Goal: Information Seeking & Learning: Learn about a topic

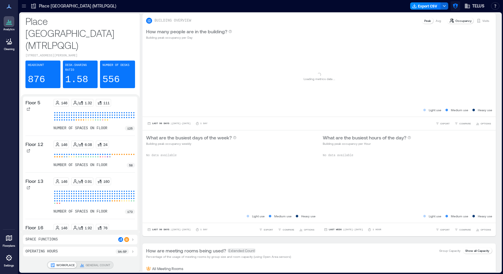
click at [454, 9] on button "button" at bounding box center [456, 6] width 10 height 10
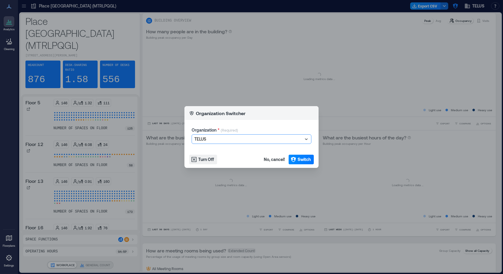
click at [243, 146] on div "Organization * (Required) option TELUS, selected. Select is focused ,type to re…" at bounding box center [251, 135] width 134 height 31
click at [242, 141] on div at bounding box center [248, 138] width 108 height 7
type input "****"
click at [259, 151] on div "Etsy" at bounding box center [251, 150] width 117 height 10
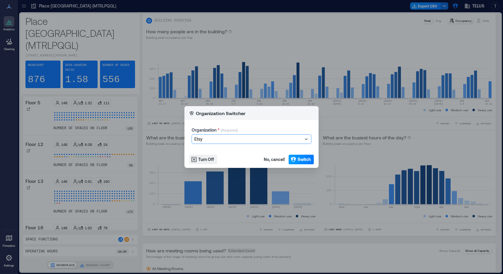
click at [300, 159] on span "Switch" at bounding box center [304, 159] width 13 height 6
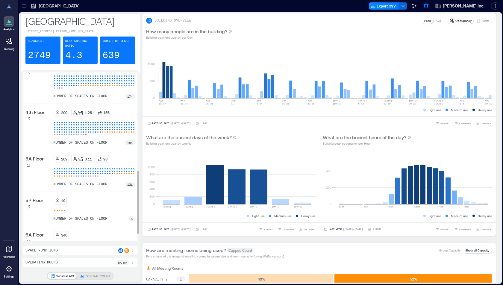
scroll to position [28, 0]
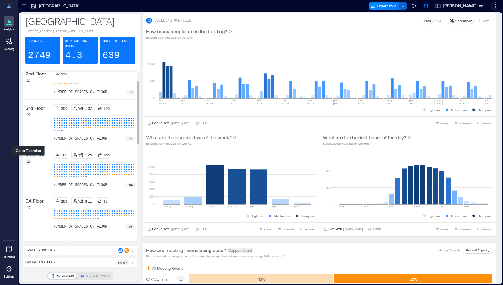
click at [28, 160] on icon at bounding box center [29, 161] width 4 height 4
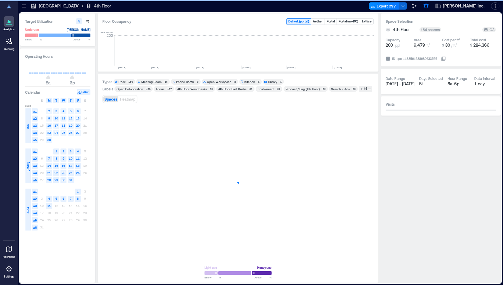
scroll to position [0, 842]
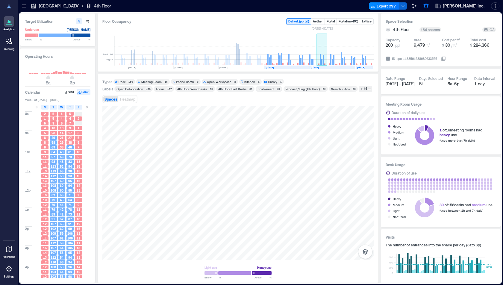
click at [322, 51] on rect at bounding box center [322, 51] width 10 height 30
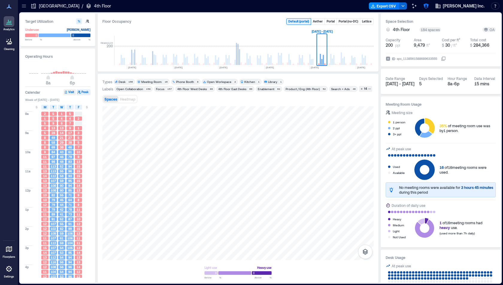
click at [69, 91] on button "Visit" at bounding box center [69, 92] width 13 height 6
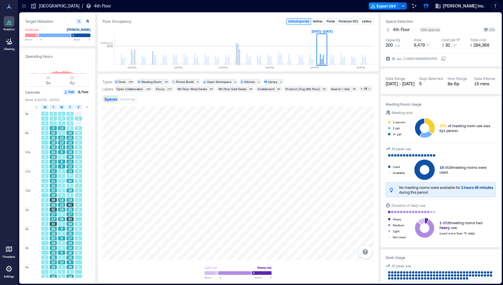
click at [35, 5] on icon at bounding box center [33, 6] width 4 height 5
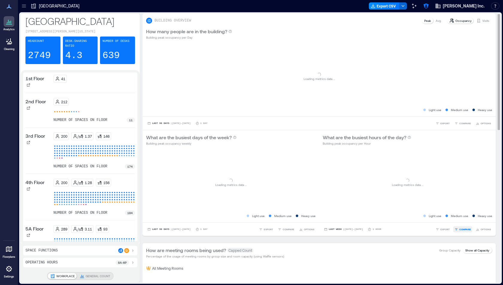
click at [462, 229] on span "COMPARE" at bounding box center [465, 230] width 12 height 4
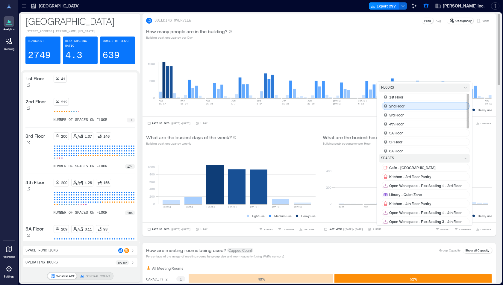
click at [423, 106] on div "2nd Floor" at bounding box center [426, 106] width 88 height 8
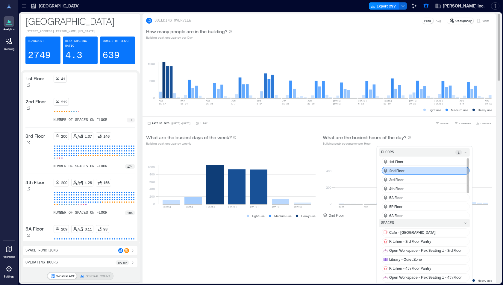
scroll to position [8, 0]
click at [404, 172] on div "3rd Floor" at bounding box center [426, 172] width 88 height 8
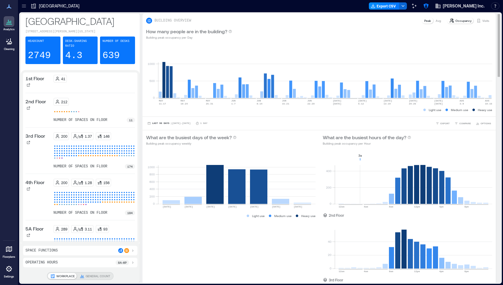
click at [357, 178] on rect at bounding box center [413, 178] width 157 height 51
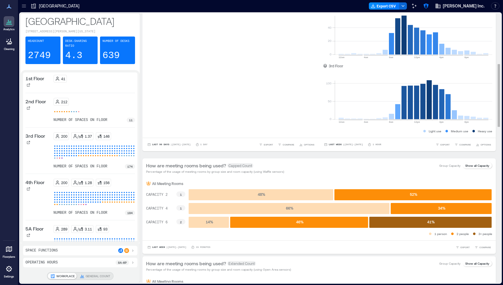
scroll to position [0, 0]
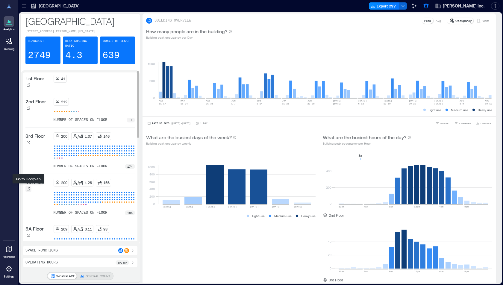
click at [30, 186] on div at bounding box center [28, 189] width 6 height 6
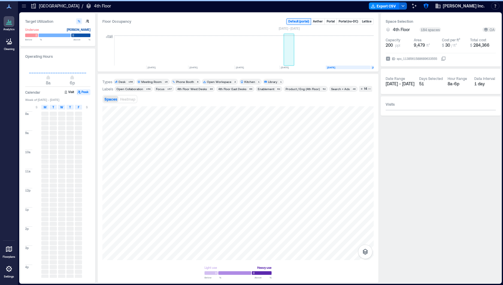
scroll to position [0, 842]
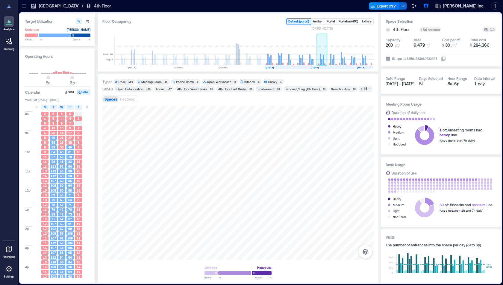
click at [325, 54] on rect at bounding box center [322, 51] width 10 height 30
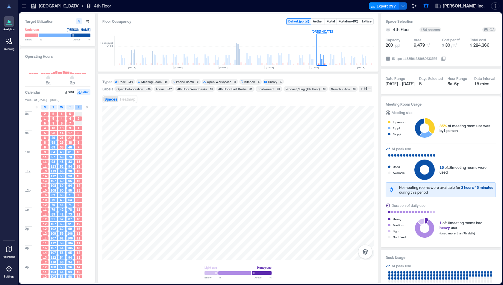
click at [80, 107] on div "F" at bounding box center [78, 107] width 7 height 5
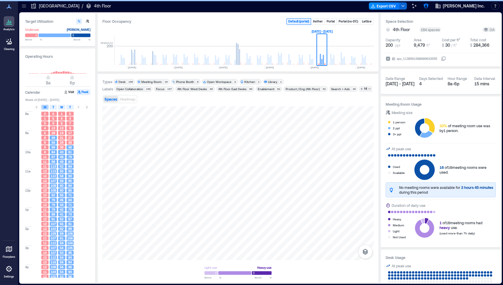
click at [46, 109] on div "M" at bounding box center [44, 107] width 7 height 5
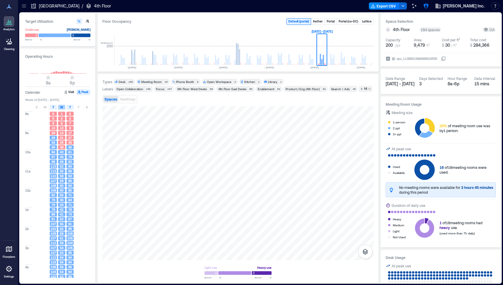
click at [61, 106] on span "W" at bounding box center [61, 107] width 3 height 5
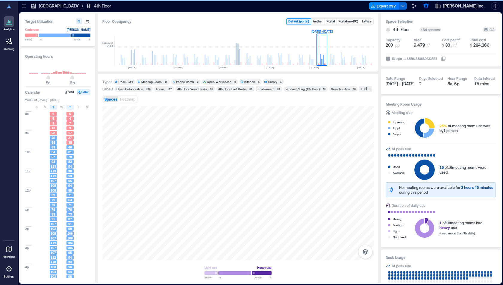
drag, startPoint x: 202, startPoint y: 104, endPoint x: 208, endPoint y: 102, distance: 7.1
click at [208, 102] on div "Spaces Heatmap" at bounding box center [237, 99] width 271 height 12
click at [158, 80] on div "Meeting Room" at bounding box center [151, 82] width 20 height 4
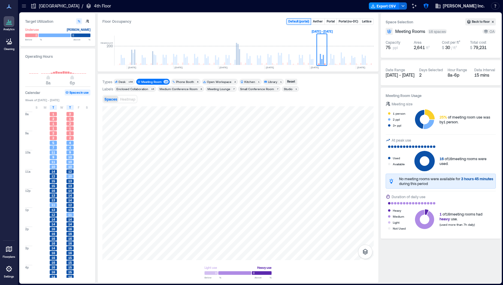
click at [190, 89] on div "Medium Conference Room" at bounding box center [179, 89] width 38 height 4
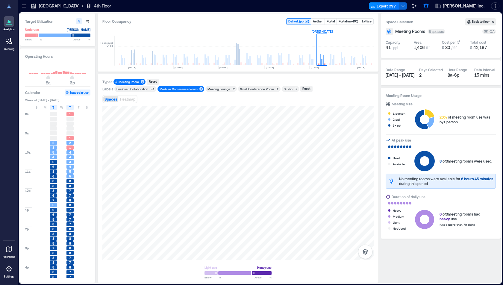
scroll to position [25, 0]
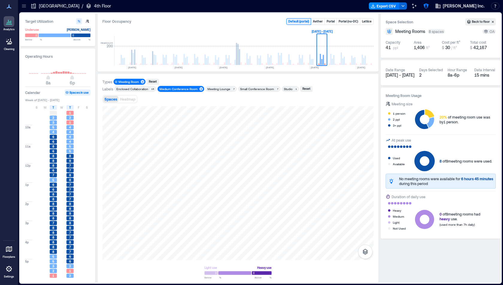
scroll to position [25, 0]
click at [177, 89] on div "Medium Conference Room" at bounding box center [179, 89] width 38 height 4
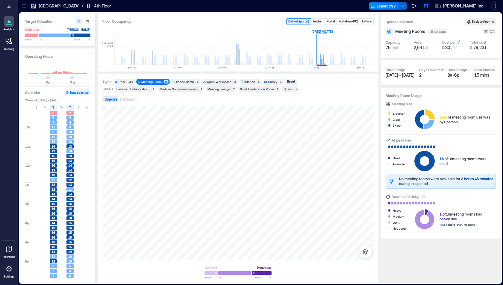
click at [148, 81] on div "Meeting Room" at bounding box center [151, 82] width 20 height 4
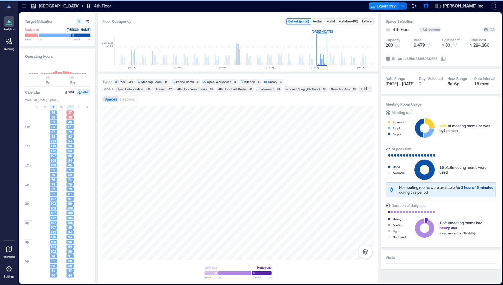
scroll to position [25, 0]
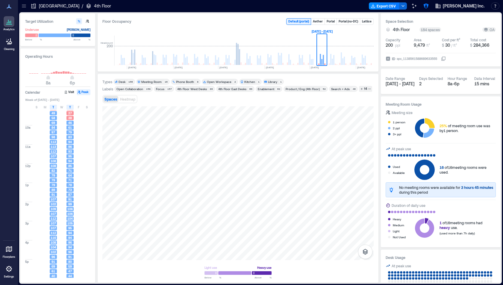
click at [125, 82] on div "Desk" at bounding box center [122, 82] width 7 height 4
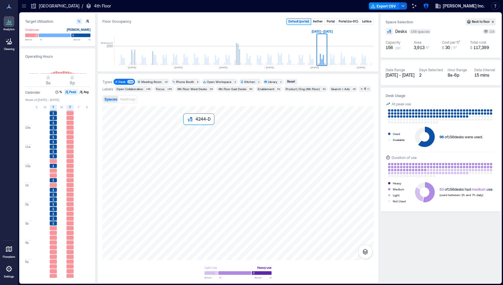
scroll to position [25, 0]
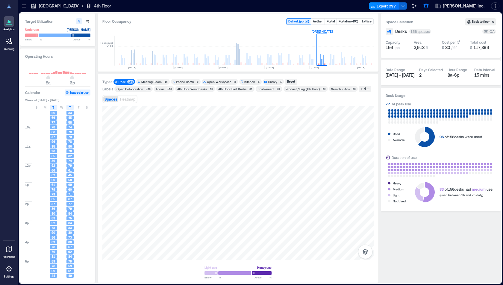
click at [127, 82] on span "Desk 156" at bounding box center [124, 82] width 19 height 4
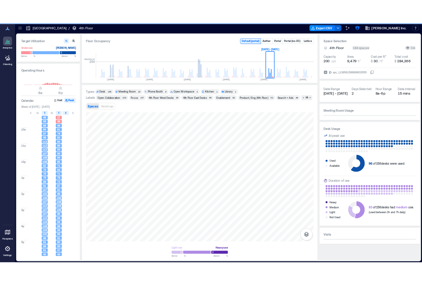
scroll to position [25, 0]
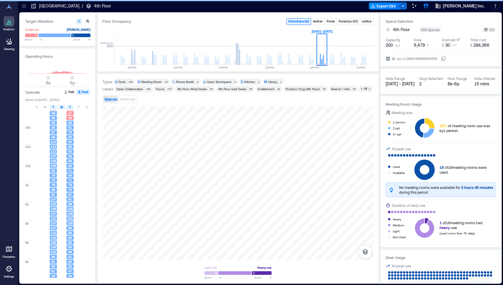
click at [59, 106] on div "W" at bounding box center [61, 107] width 7 height 5
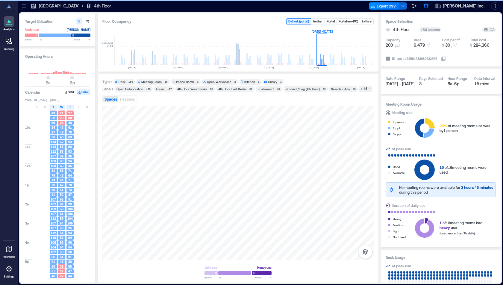
click at [79, 104] on div "S M T W T F S" at bounding box center [58, 107] width 66 height 6
click at [78, 105] on span "F" at bounding box center [78, 107] width 1 height 5
click at [46, 106] on span "M" at bounding box center [45, 107] width 3 height 5
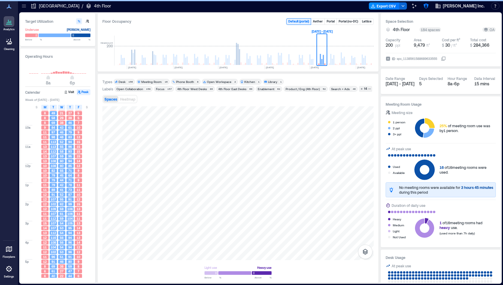
drag, startPoint x: 172, startPoint y: 105, endPoint x: 169, endPoint y: 102, distance: 3.4
click at [169, 102] on div "Spaces Heatmap" at bounding box center [237, 99] width 271 height 12
click at [178, 100] on div "Spaces Heatmap" at bounding box center [237, 99] width 271 height 12
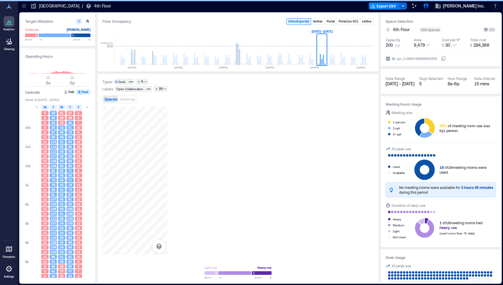
scroll to position [0, 842]
